Goal: Information Seeking & Learning: Learn about a topic

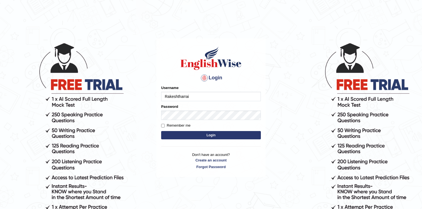
click at [192, 110] on div "Password" at bounding box center [211, 112] width 100 height 16
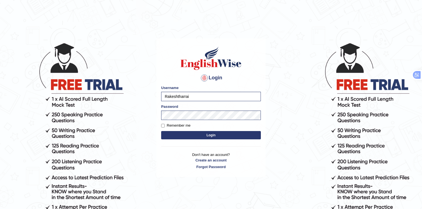
click at [192, 135] on button "Login" at bounding box center [211, 135] width 100 height 8
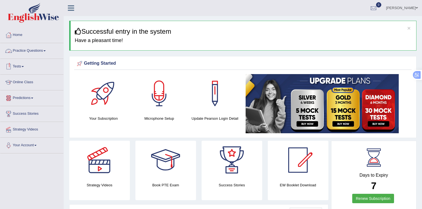
click at [35, 49] on link "Practice Questions" at bounding box center [31, 50] width 63 height 14
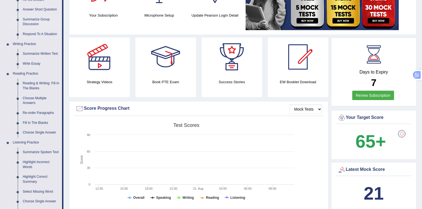
scroll to position [118, 0]
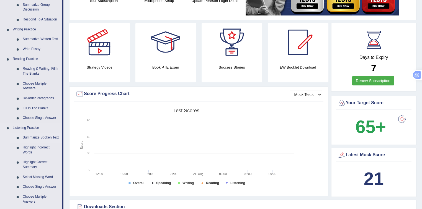
click at [41, 138] on link "Summarize Spoken Text" at bounding box center [41, 138] width 42 height 10
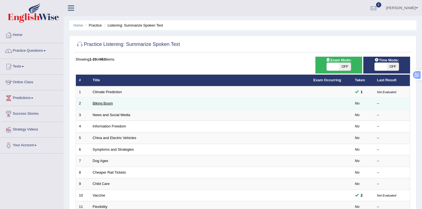
click at [109, 103] on link "Biking Boom" at bounding box center [103, 103] width 20 height 4
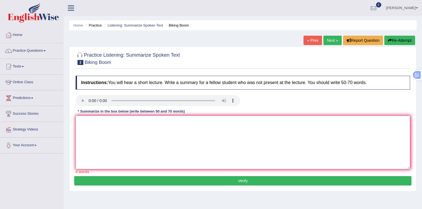
click at [174, 121] on textarea at bounding box center [243, 143] width 335 height 54
paste textarea "The speaker provides brief information about (TOPIC NAME). Initially, the lectu…"
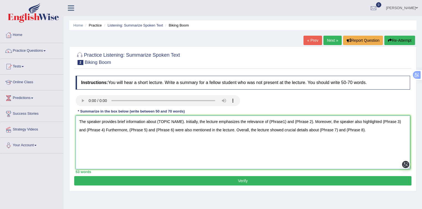
type textarea "The speaker provides brief information about (TOPIC NAME). Initially, the lectu…"
